Goal: Task Accomplishment & Management: Manage account settings

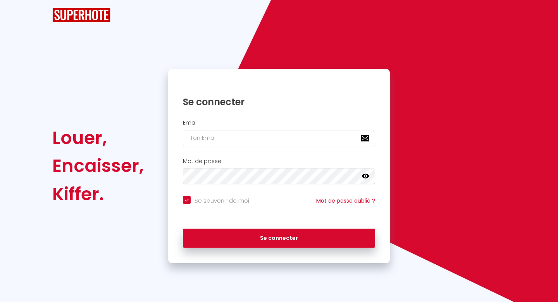
checkbox input "true"
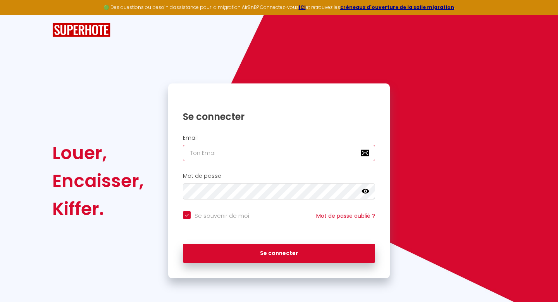
click at [318, 151] on input "email" at bounding box center [279, 153] width 192 height 16
type input "[EMAIL_ADDRESS][DOMAIN_NAME]"
click at [369, 188] on icon at bounding box center [366, 191] width 8 height 8
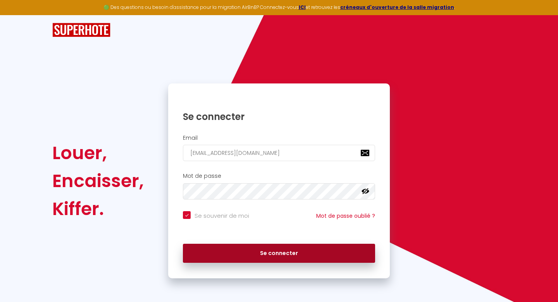
click at [323, 250] on button "Se connecter" at bounding box center [279, 252] width 192 height 19
checkbox input "true"
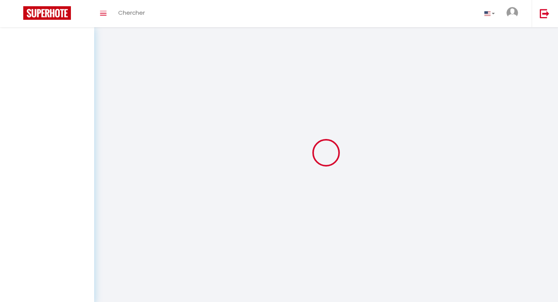
select select
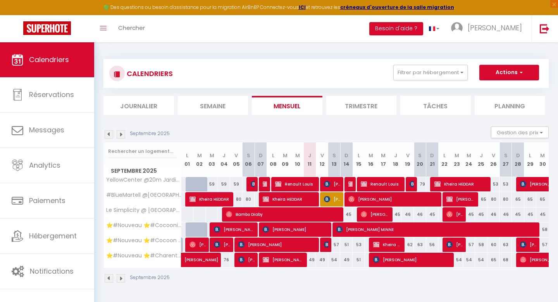
select select
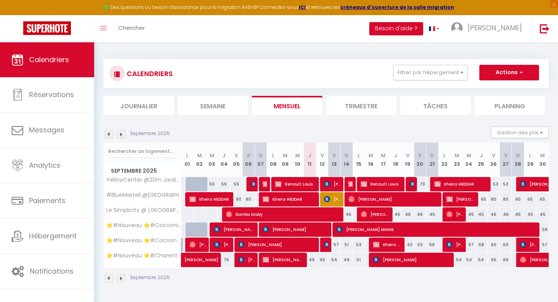
select select
click at [329, 199] on img at bounding box center [327, 199] width 6 height 6
select select "OK"
select select "KO"
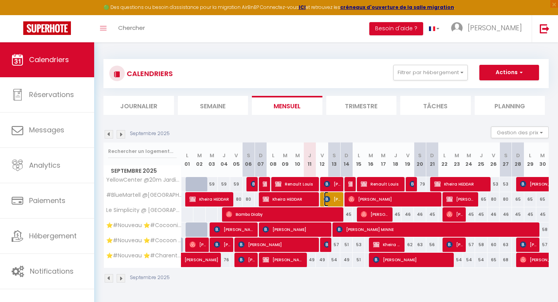
select select "0"
select select "1"
select select
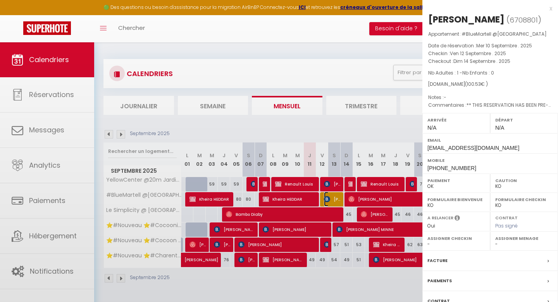
select select "51297"
select select "51353"
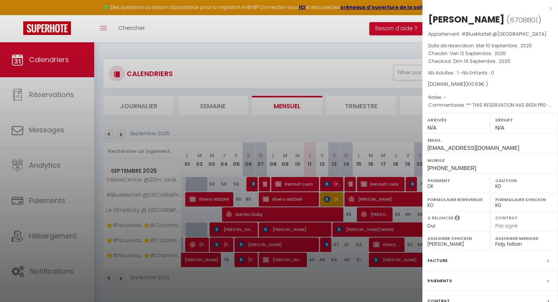
click at [334, 272] on div at bounding box center [279, 151] width 558 height 302
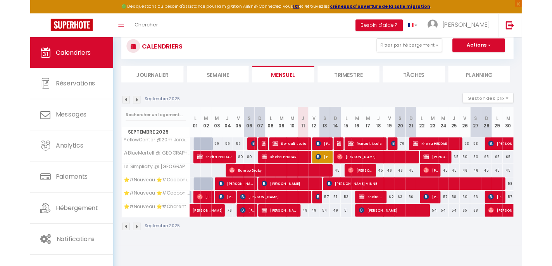
scroll to position [23, 0]
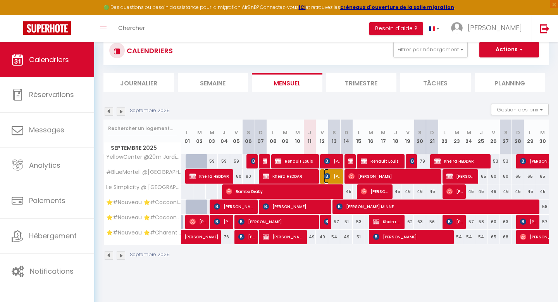
click at [327, 173] on img at bounding box center [327, 176] width 6 height 6
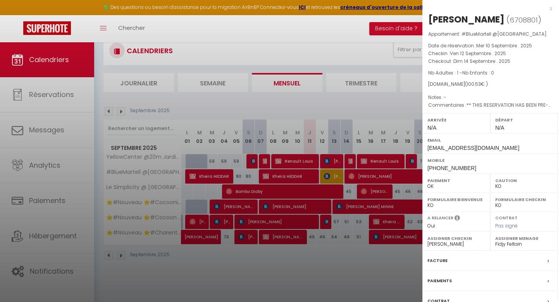
click at [299, 178] on div at bounding box center [279, 151] width 558 height 302
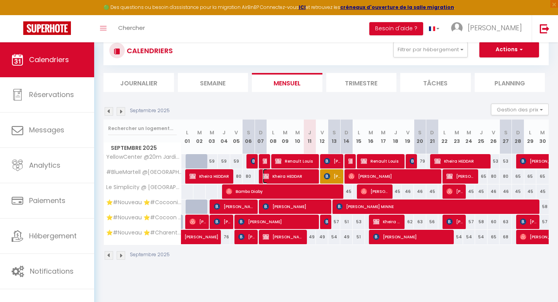
click at [299, 178] on span "Kheira HEDDAR" at bounding box center [290, 176] width 54 height 15
select select "OK"
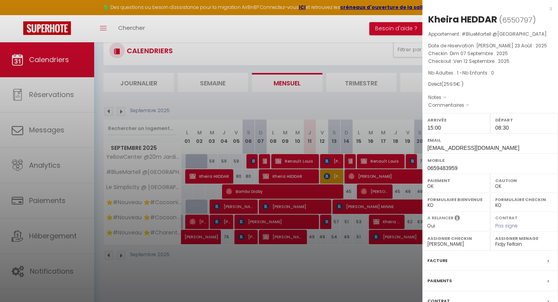
click at [354, 263] on div at bounding box center [279, 151] width 558 height 302
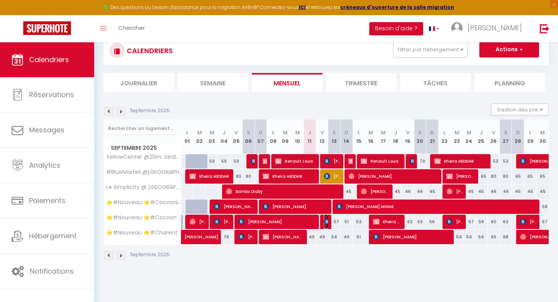
click at [328, 221] on img at bounding box center [327, 221] width 6 height 6
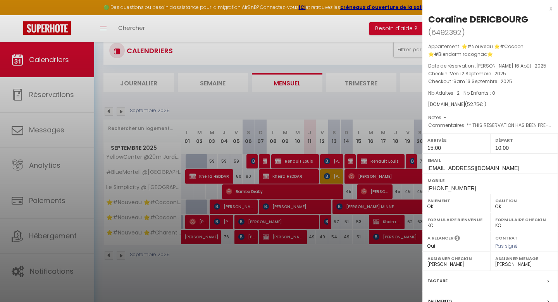
click at [328, 221] on div at bounding box center [279, 151] width 558 height 302
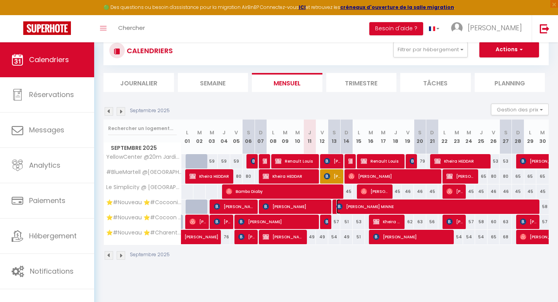
click at [344, 206] on span "[PERSON_NAME] MINNE" at bounding box center [437, 206] width 203 height 15
select select "51353"
